Goal: Complete application form

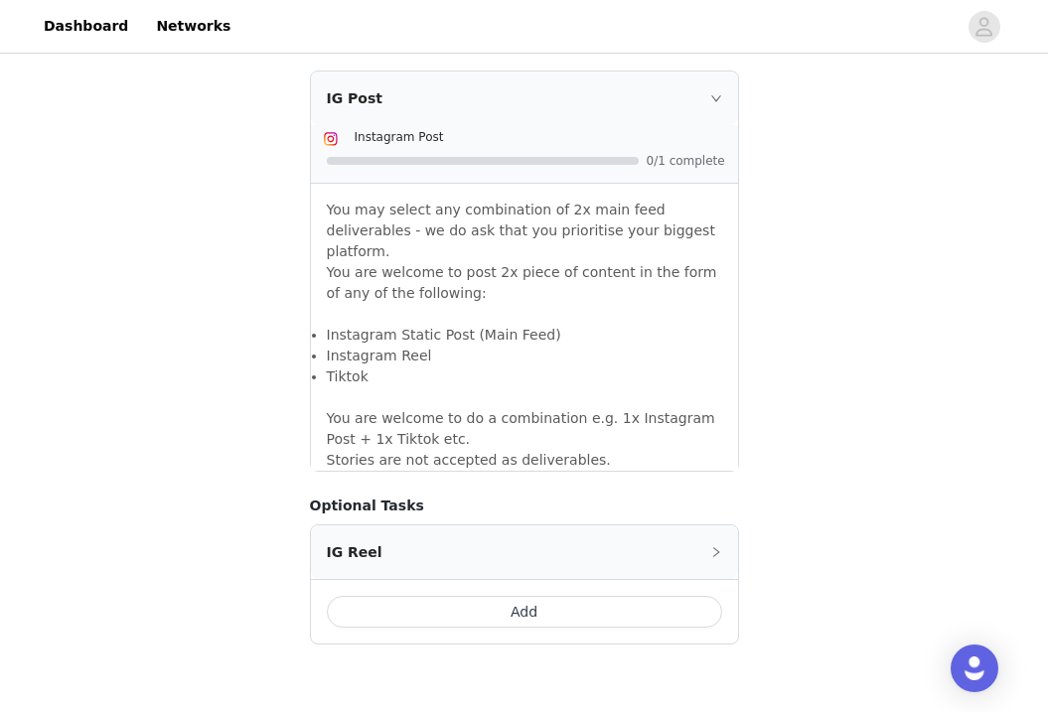
scroll to position [1711, 0]
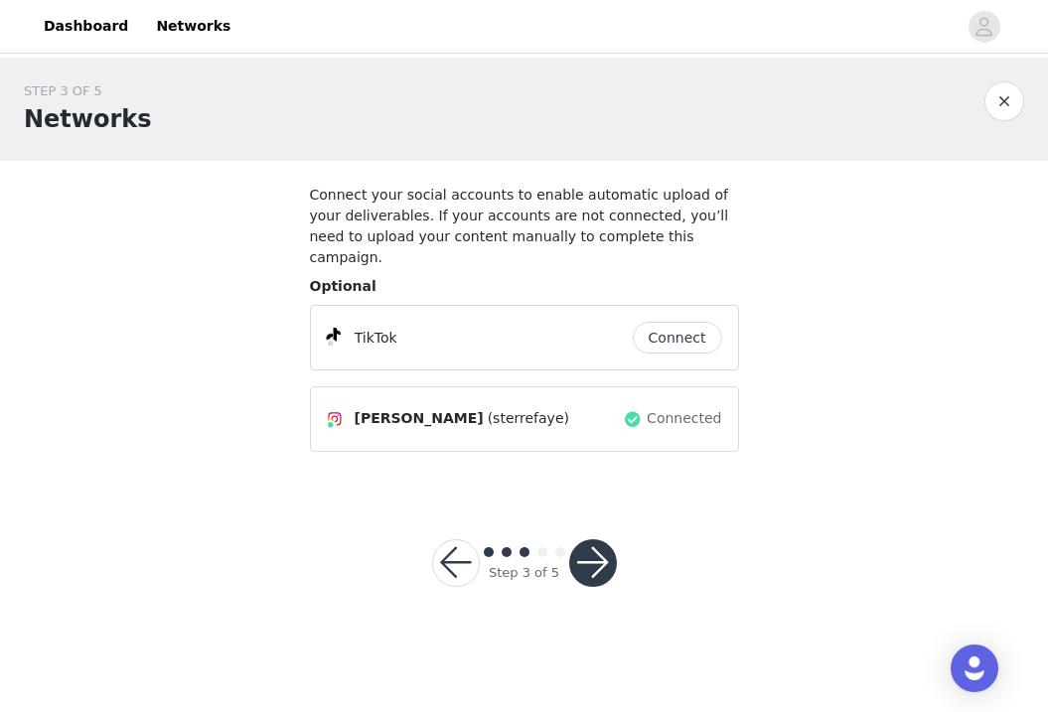
click at [679, 322] on button "Connect" at bounding box center [677, 338] width 89 height 32
click at [604, 540] on button "button" at bounding box center [593, 564] width 48 height 48
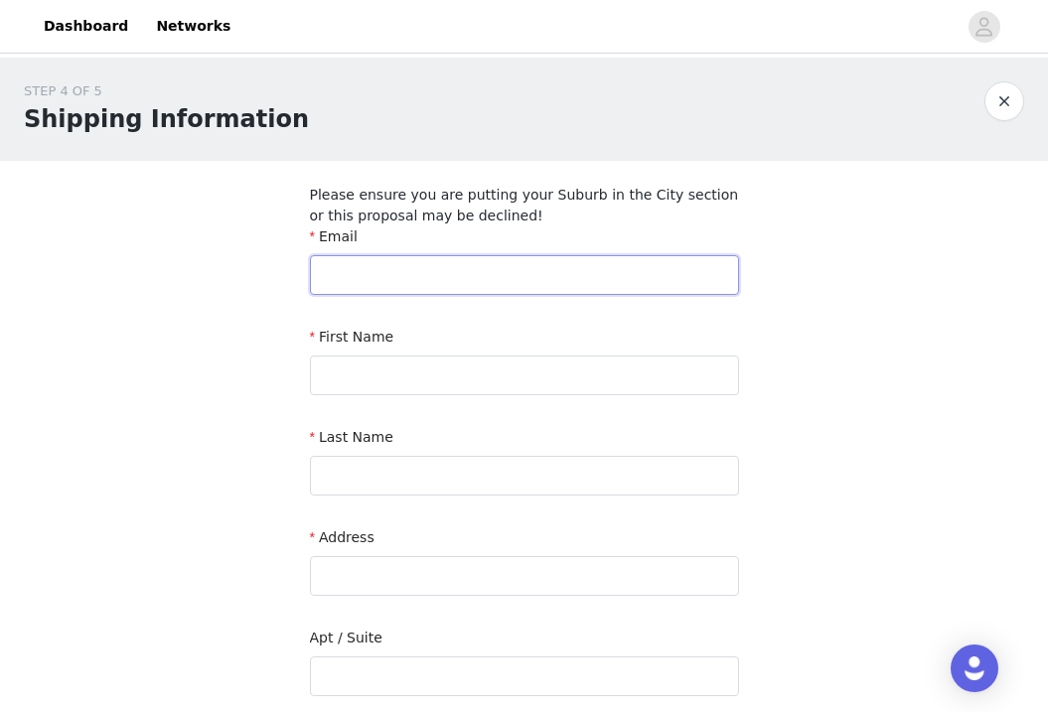
click at [505, 276] on input "text" at bounding box center [524, 275] width 429 height 40
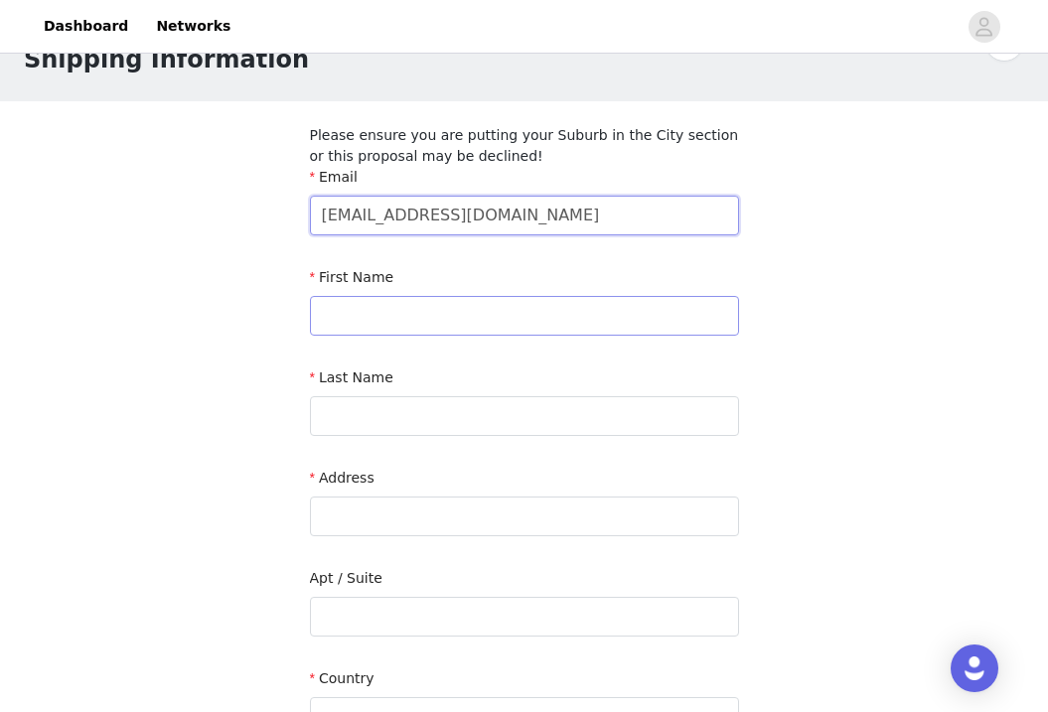
type input "[EMAIL_ADDRESS][DOMAIN_NAME]"
click at [451, 323] on input "text" at bounding box center [524, 316] width 429 height 40
type input "sterre"
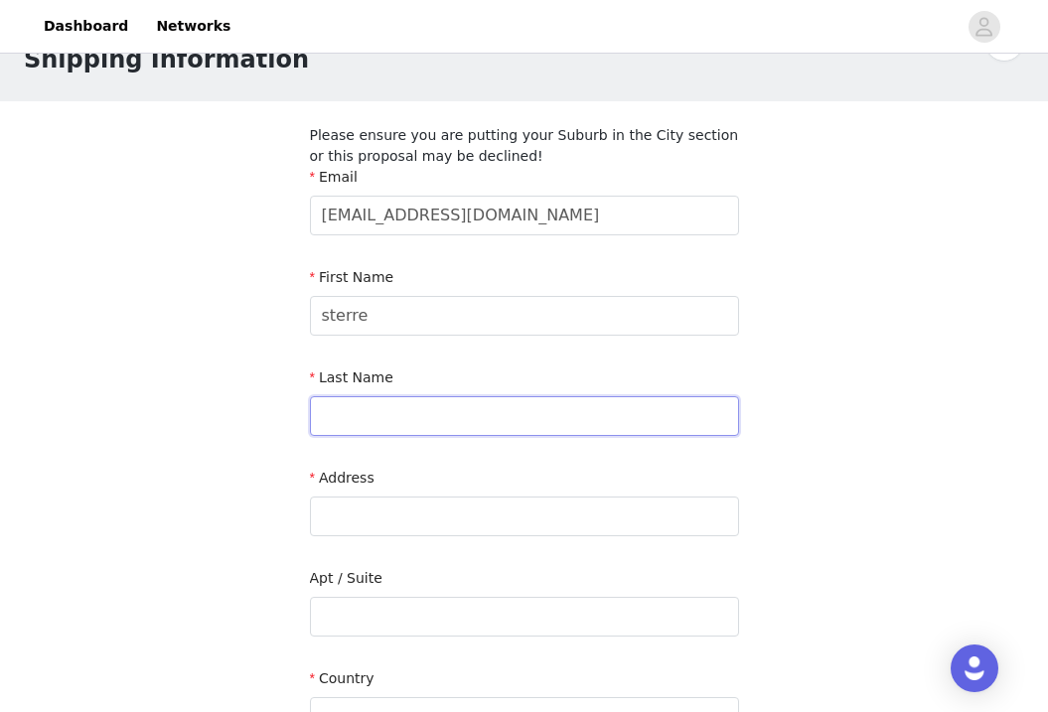
click at [410, 413] on input "text" at bounding box center [524, 416] width 429 height 40
type input "diederiks"
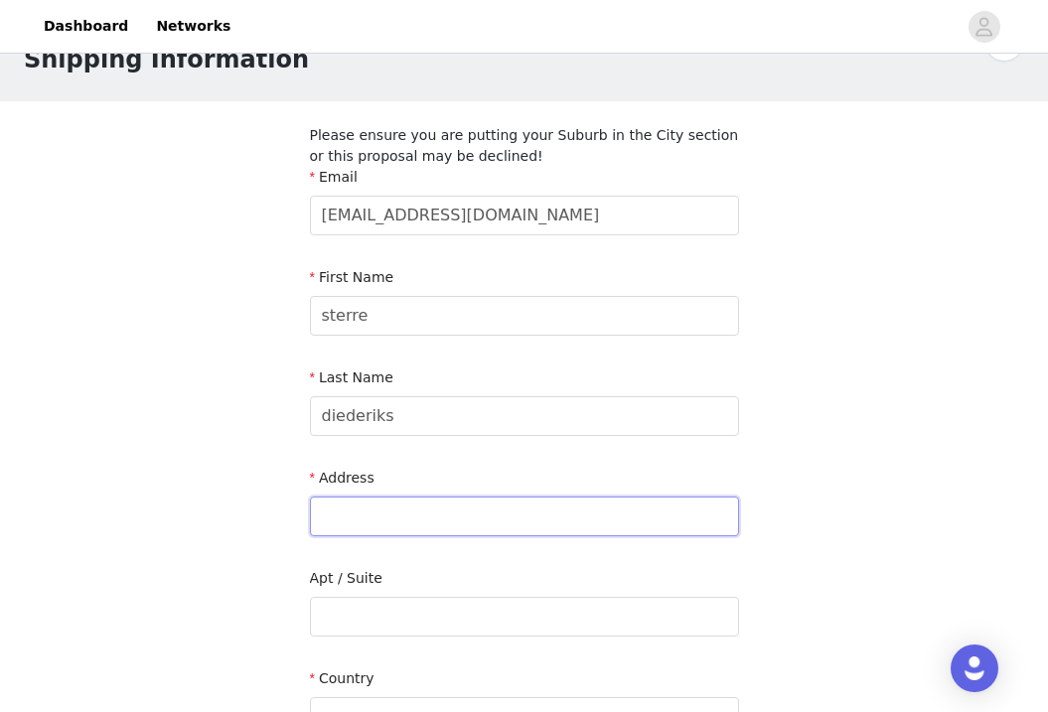
click at [437, 512] on input "text" at bounding box center [524, 517] width 429 height 40
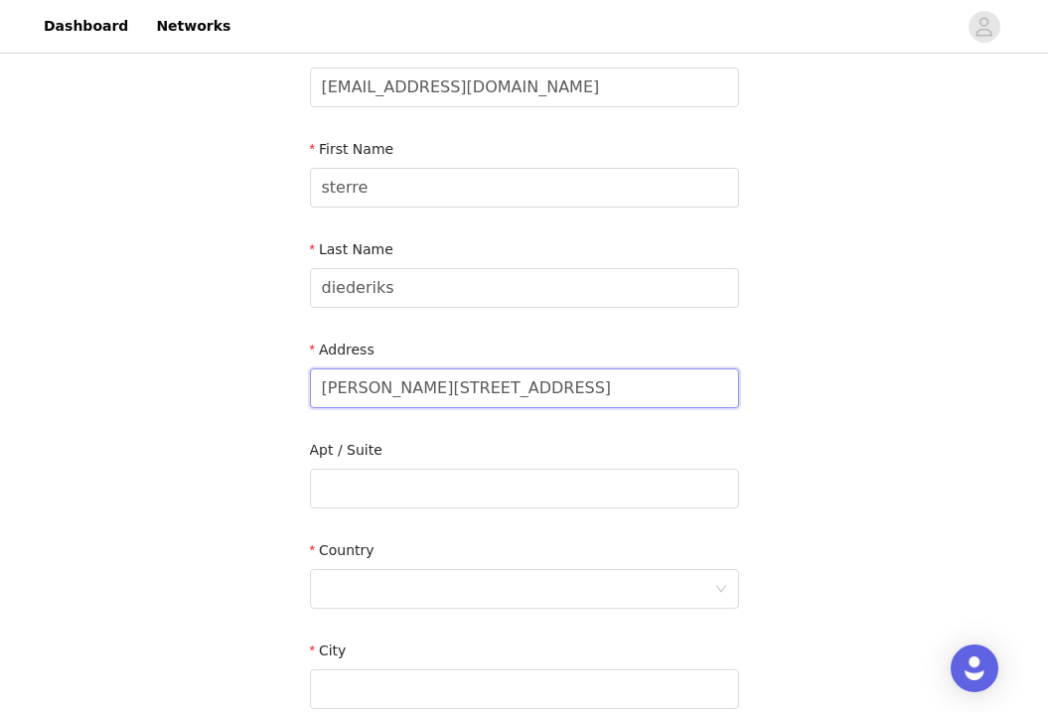
scroll to position [206, 0]
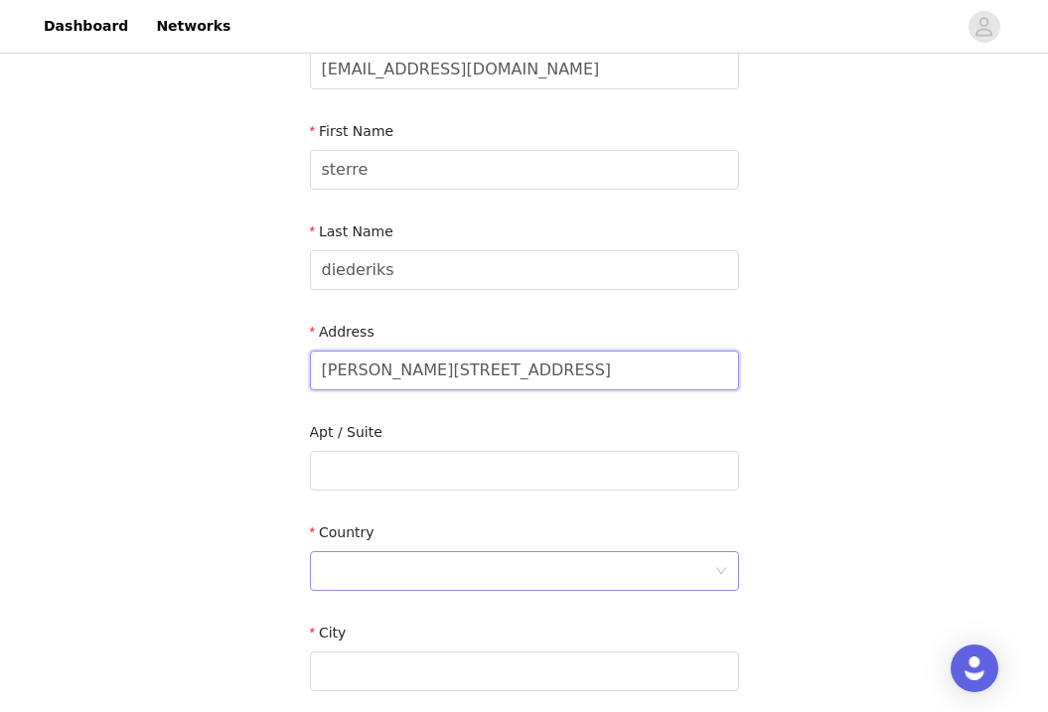
type input "[PERSON_NAME][STREET_ADDRESS]"
click at [453, 565] on div at bounding box center [518, 571] width 392 height 38
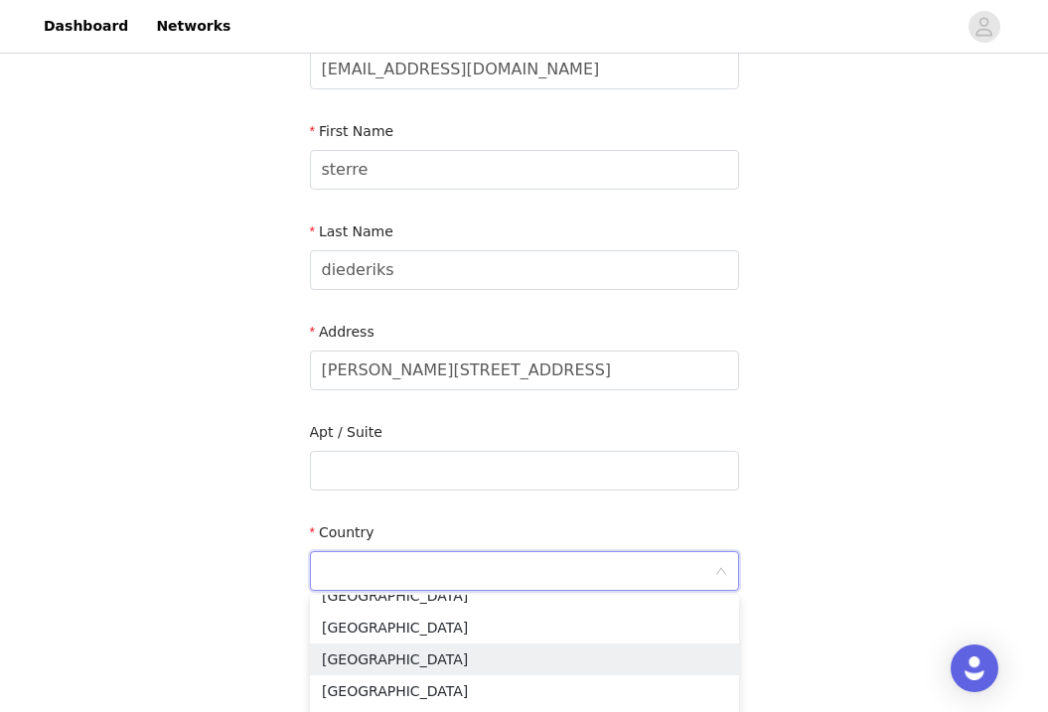
scroll to position [4818, 0]
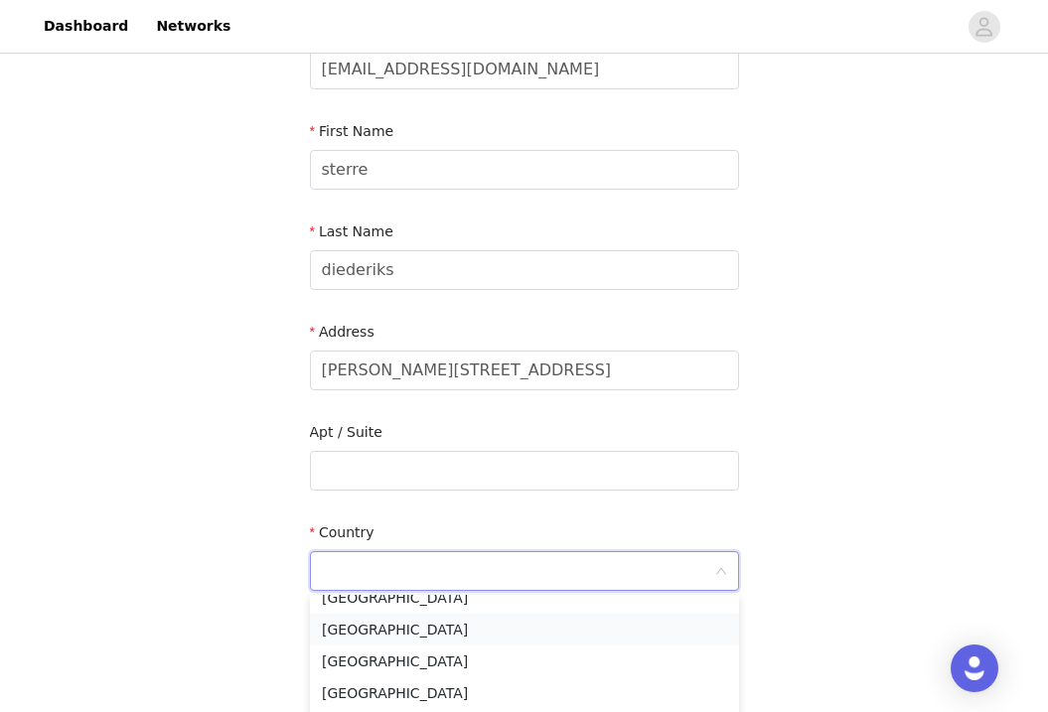
click at [436, 640] on li "[GEOGRAPHIC_DATA]" at bounding box center [524, 630] width 429 height 32
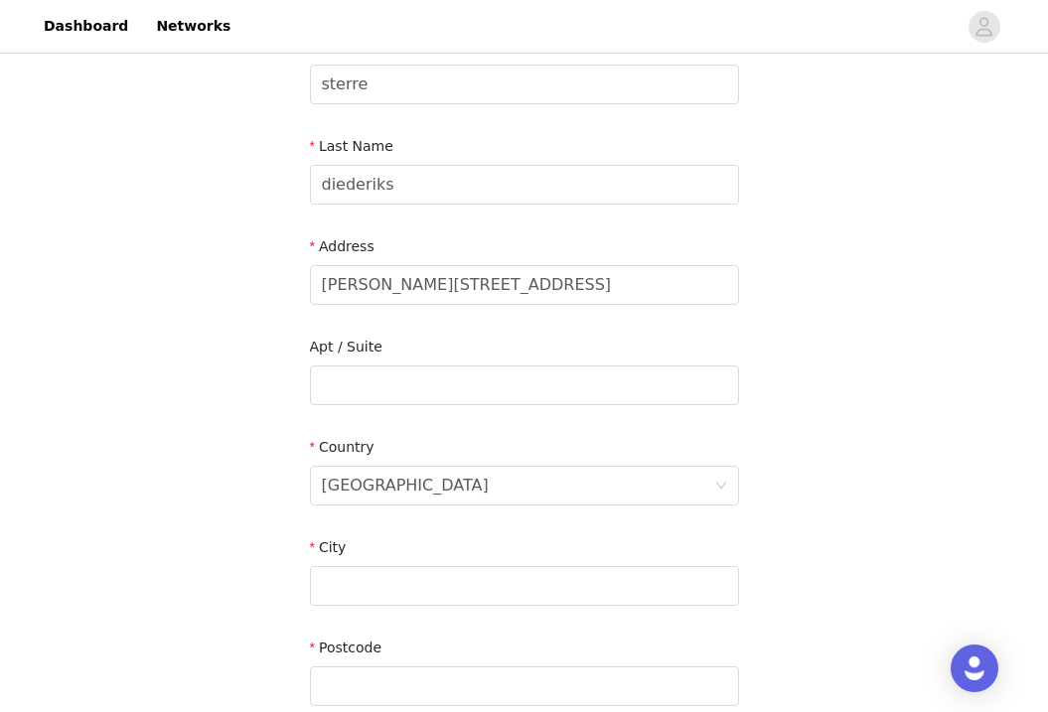
scroll to position [332, 0]
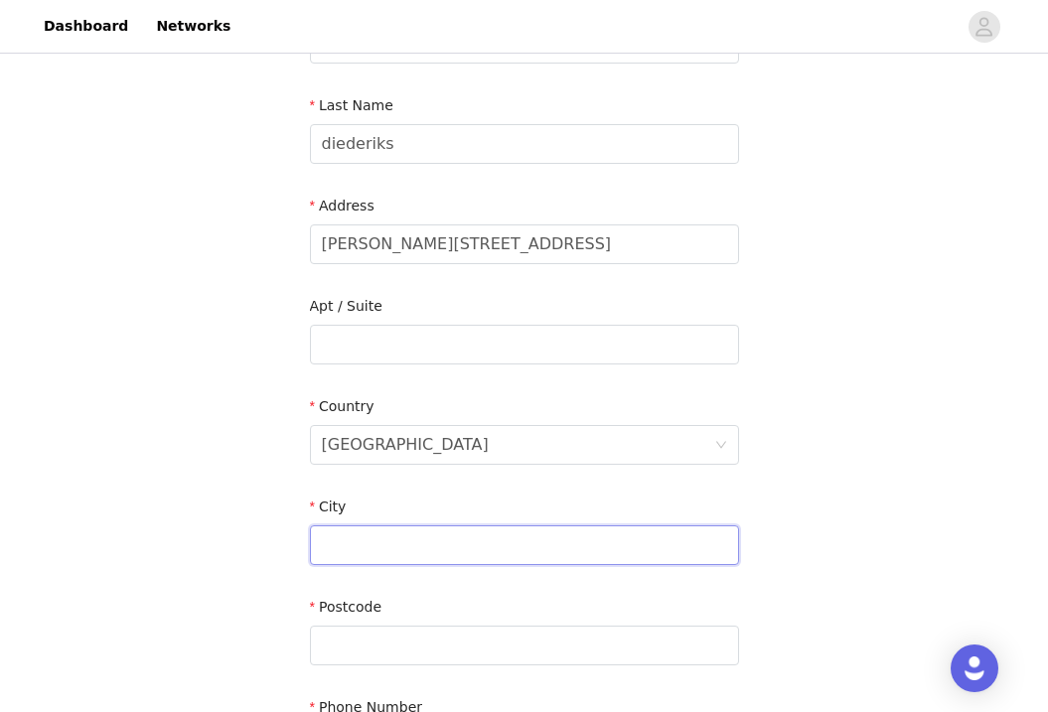
click at [473, 551] on input "text" at bounding box center [524, 546] width 429 height 40
type input "[GEOGRAPHIC_DATA]"
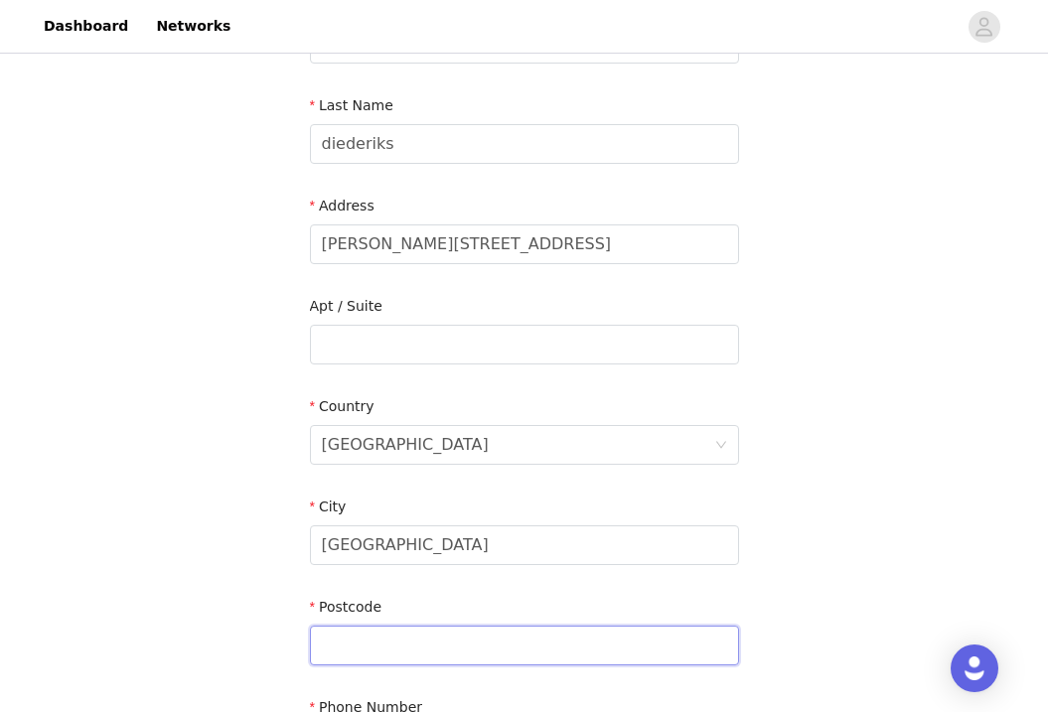
click at [458, 647] on input "text" at bounding box center [524, 646] width 429 height 40
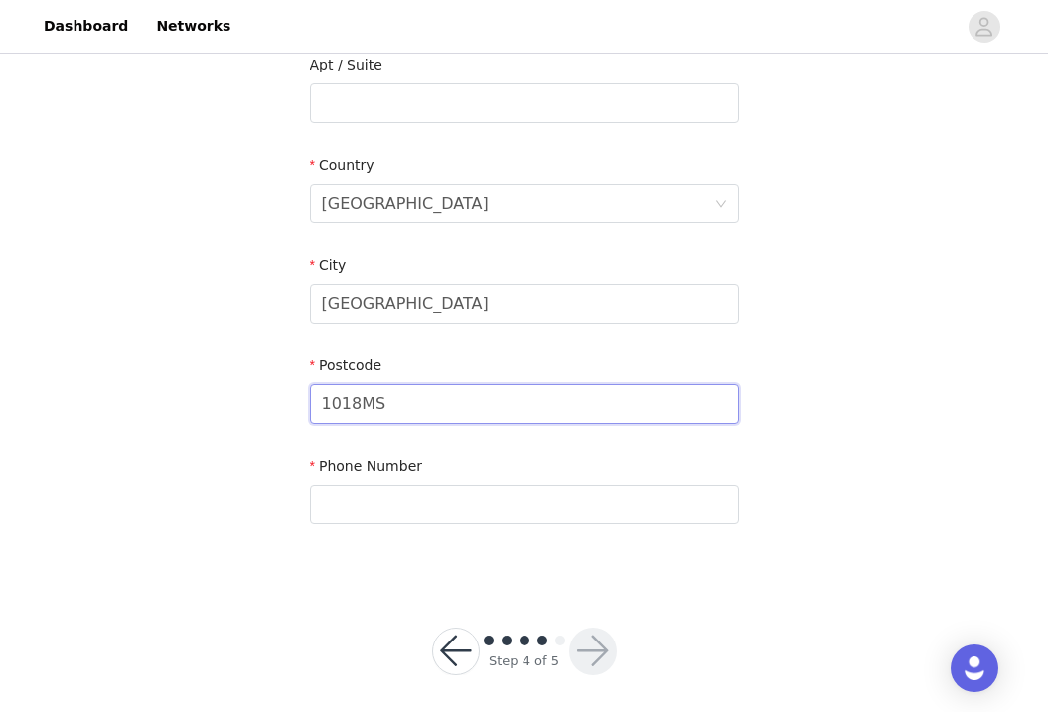
scroll to position [583, 0]
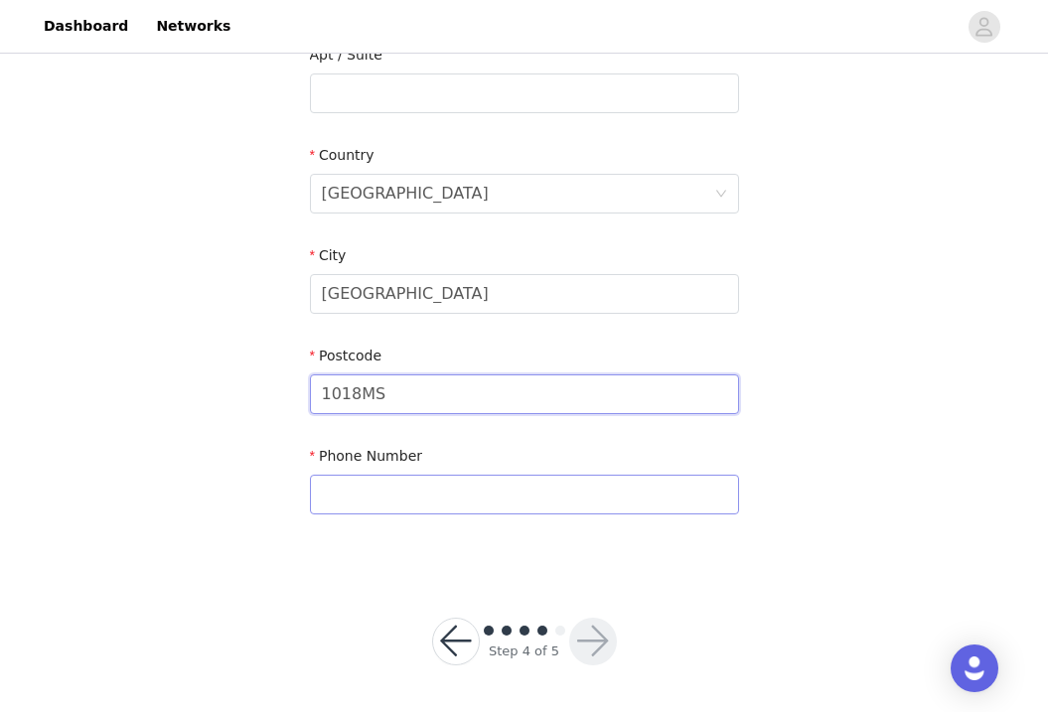
type input "1018MS"
click at [505, 489] on input "text" at bounding box center [524, 495] width 429 height 40
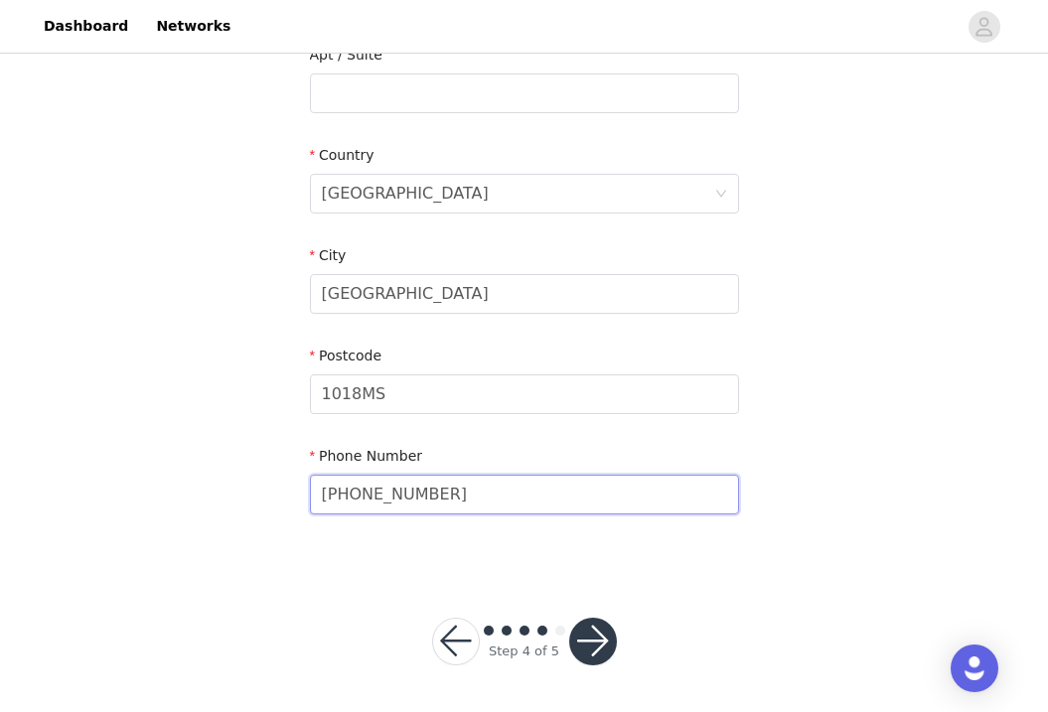
type input "[PHONE_NUMBER]"
click at [597, 641] on button "button" at bounding box center [593, 642] width 48 height 48
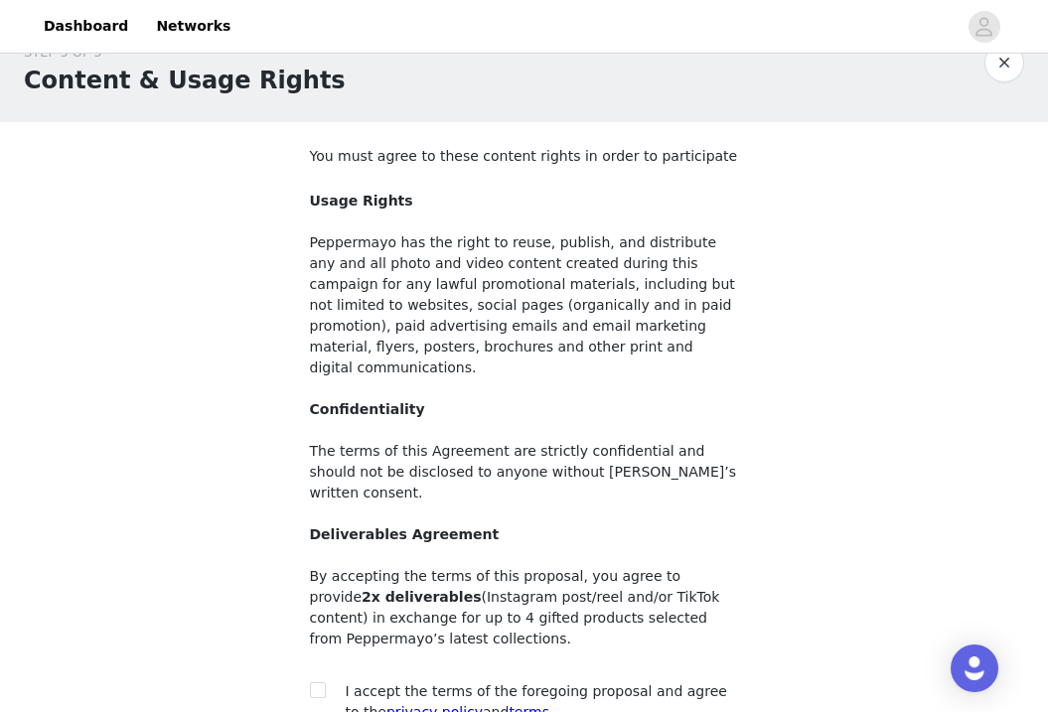
scroll to position [38, 0]
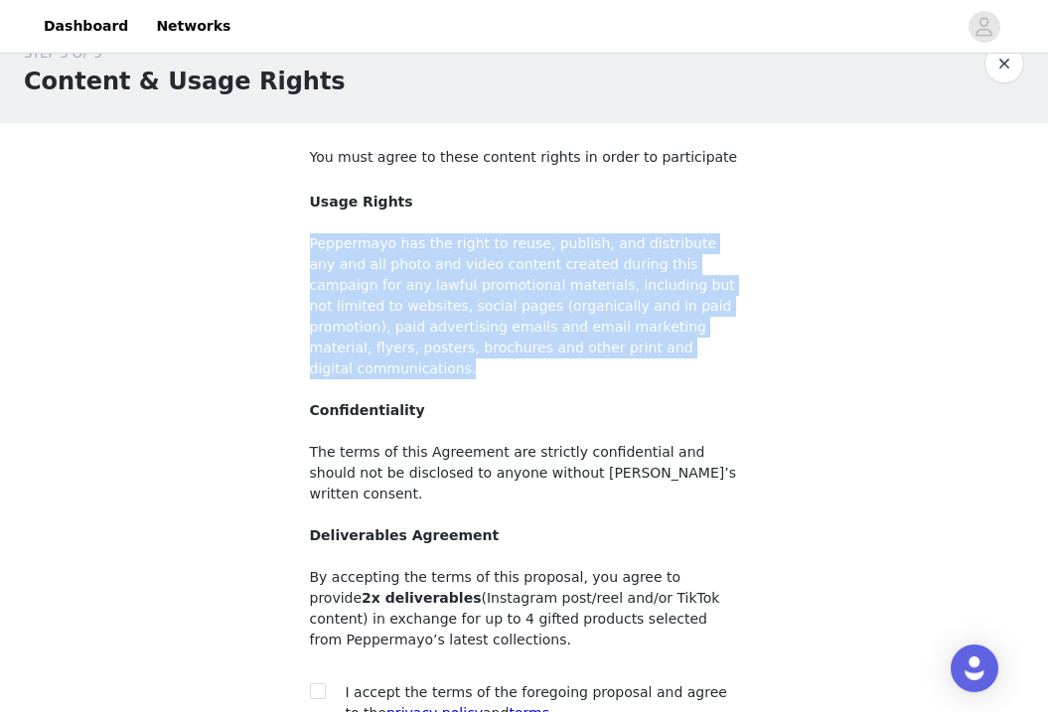
drag, startPoint x: 311, startPoint y: 243, endPoint x: 594, endPoint y: 353, distance: 303.5
click at [594, 353] on p "Usage Rights Peppermayo has the right to reuse, publish, and distribute any and…" at bounding box center [524, 348] width 429 height 313
